Goal: Task Accomplishment & Management: Manage account settings

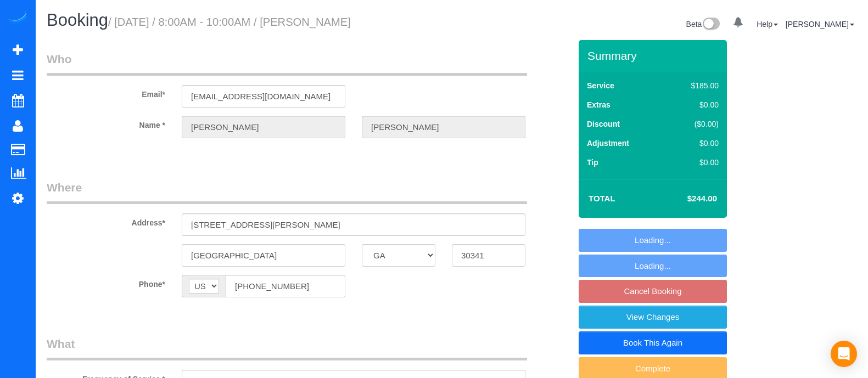
select select "GA"
select select "string:fspay-a6ee3d68-b100-41fc-8d87-c323c661f06a"
select select "number:3"
select select "number:6"
select select "object:650"
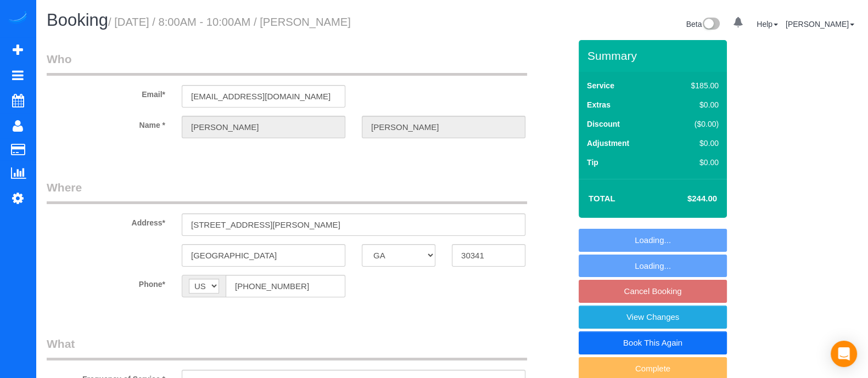
select select "spot1"
select select "object:749"
select select "4"
drag, startPoint x: 369, startPoint y: 226, endPoint x: 109, endPoint y: 222, distance: 260.3
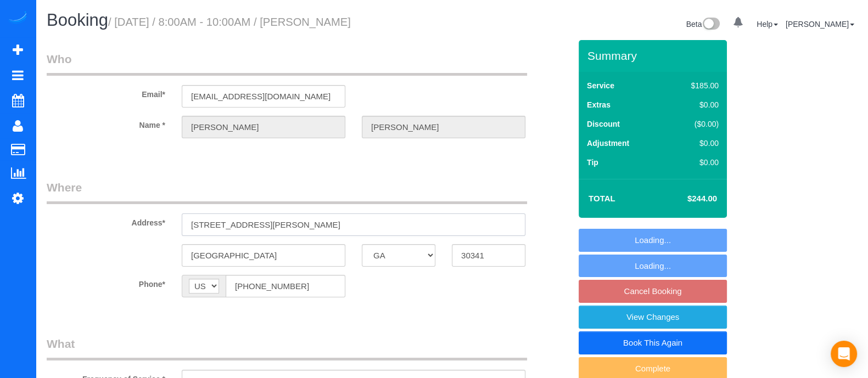
click at [109, 222] on div "Address* [STREET_ADDRESS][PERSON_NAME]" at bounding box center [308, 208] width 540 height 57
paste input "[STREET_ADDRESS] (504) 559-2928 [EMAIL_ADDRESS][DOMAIN_NAME]"
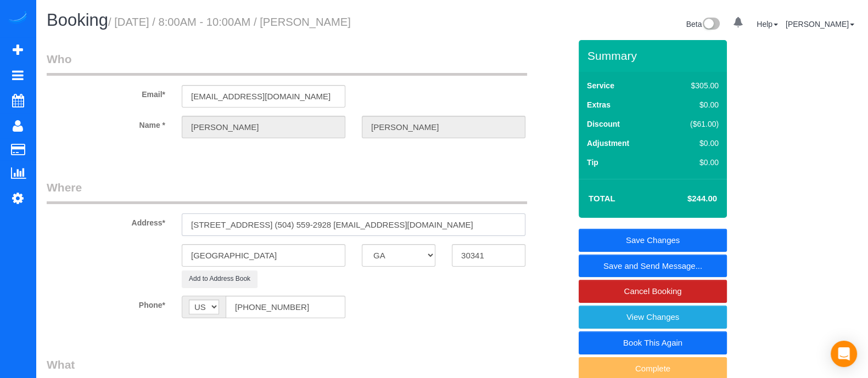
click at [518, 221] on input "[STREET_ADDRESS] (504) 559-2928 [EMAIL_ADDRESS][DOMAIN_NAME]" at bounding box center [354, 225] width 344 height 23
paste input "text"
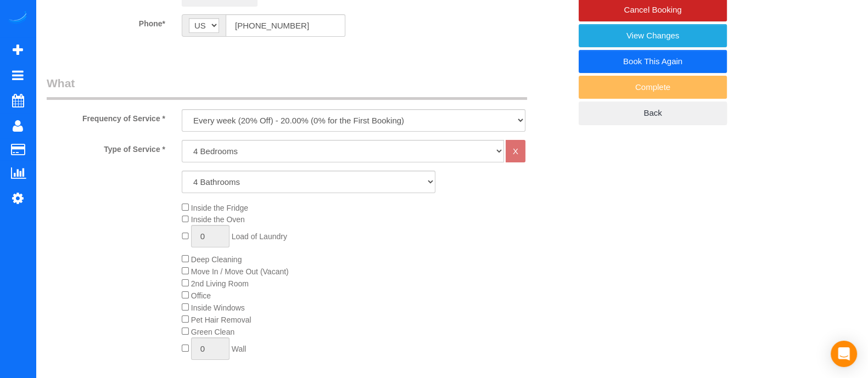
scroll to position [279, 0]
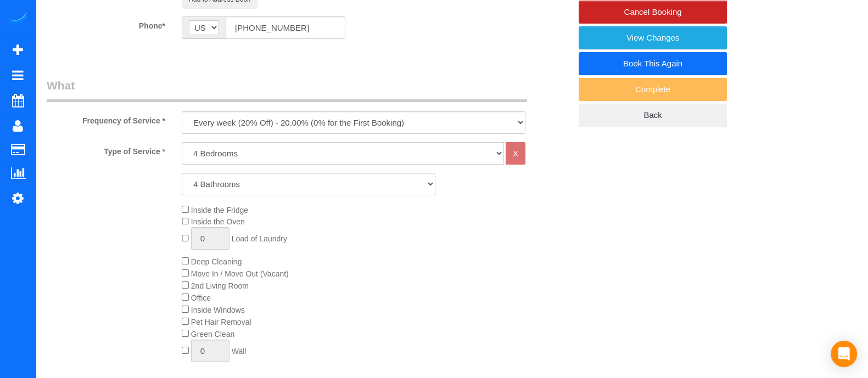
type input "[STREET_ADDRESS]"
click at [232, 160] on select "1 Bedroom 2 Bedrooms 3 Bedrooms 4 Bedrooms 5 Bedrooms 6 Bedrooms" at bounding box center [343, 153] width 322 height 23
select select "2"
click at [182, 142] on select "1 Bedroom 2 Bedrooms 3 Bedrooms 4 Bedrooms 5 Bedrooms 6 Bedrooms" at bounding box center [343, 153] width 322 height 23
drag, startPoint x: 214, startPoint y: 192, endPoint x: 212, endPoint y: 218, distance: 26.4
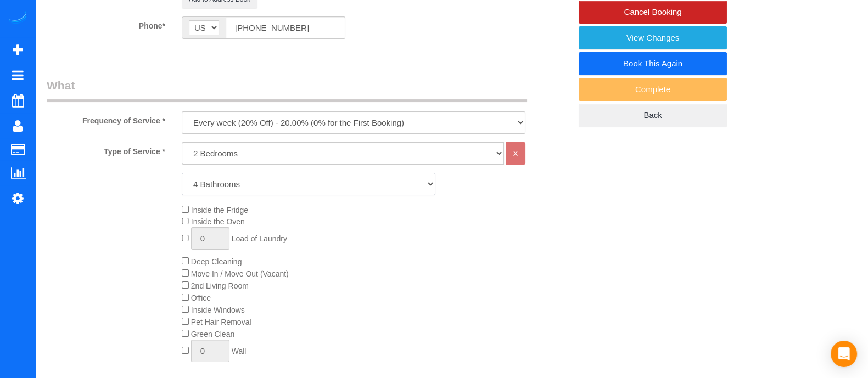
click at [212, 218] on div "Type of Service * 1 Bedroom 2 Bedrooms 3 Bedrooms 4 Bedrooms 5 Bedrooms 6 Bedro…" at bounding box center [309, 266] width 524 height 248
select select "2"
click at [182, 173] on select "1 Bathroom 2 Bathrooms 3 Bathrooms 4 Bathrooms 5 Bathrooms 6 Bathrooms" at bounding box center [309, 184] width 254 height 23
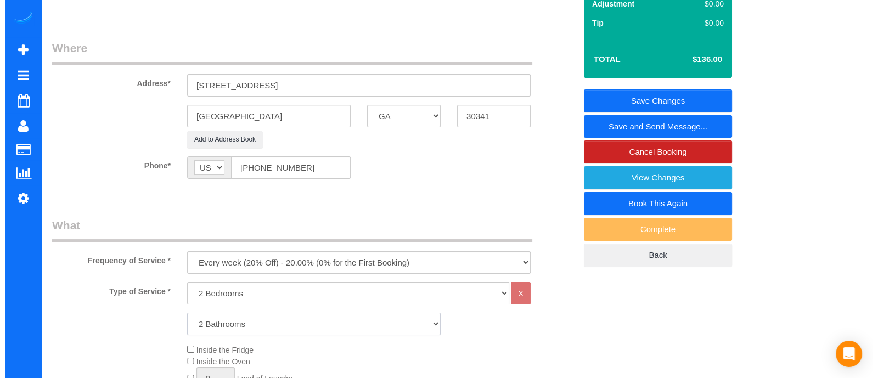
scroll to position [0, 0]
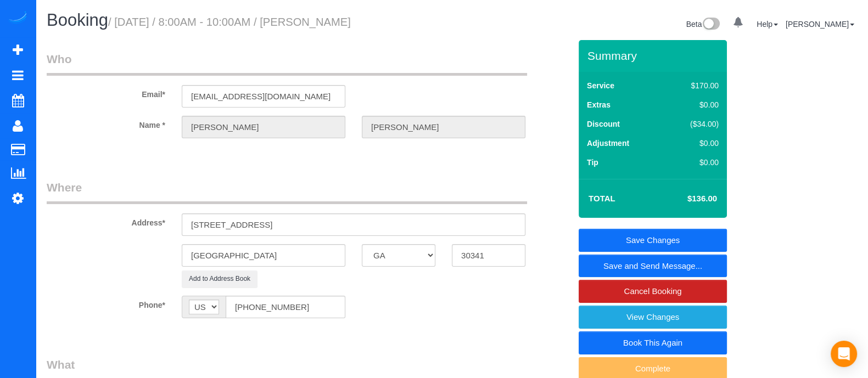
click at [648, 264] on link "Save and Send Message..." at bounding box center [653, 266] width 148 height 23
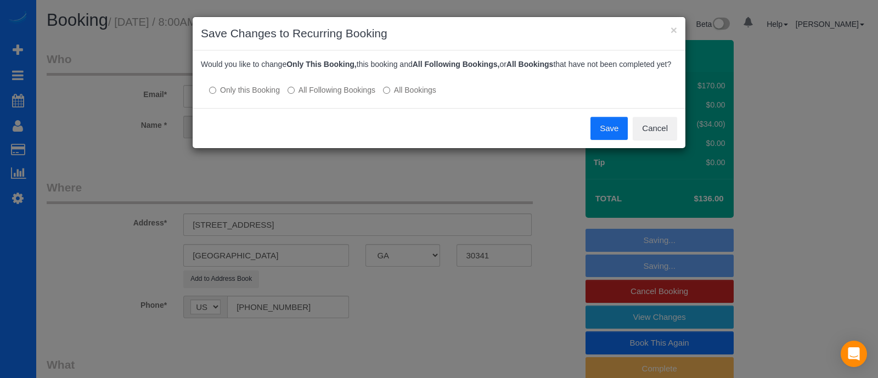
click at [613, 128] on button "Save" at bounding box center [609, 128] width 37 height 23
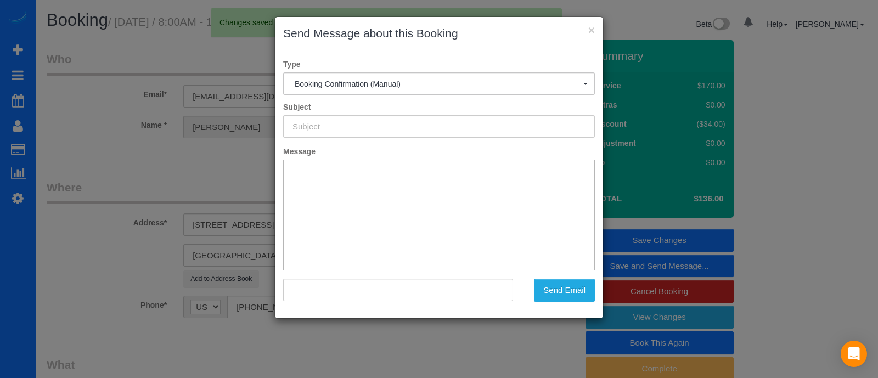
type input "Booking Confirmed!"
type input ""[PERSON_NAME]" <[EMAIL_ADDRESS][DOMAIN_NAME]>"
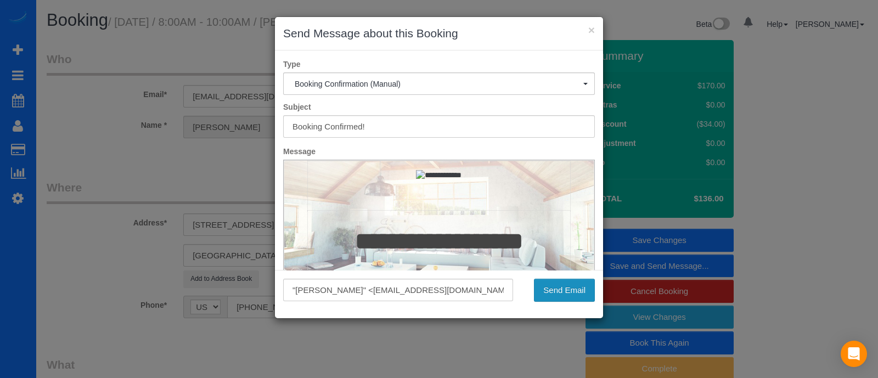
click at [552, 287] on button "Send Email" at bounding box center [564, 290] width 61 height 23
